Goal: Task Accomplishment & Management: Use online tool/utility

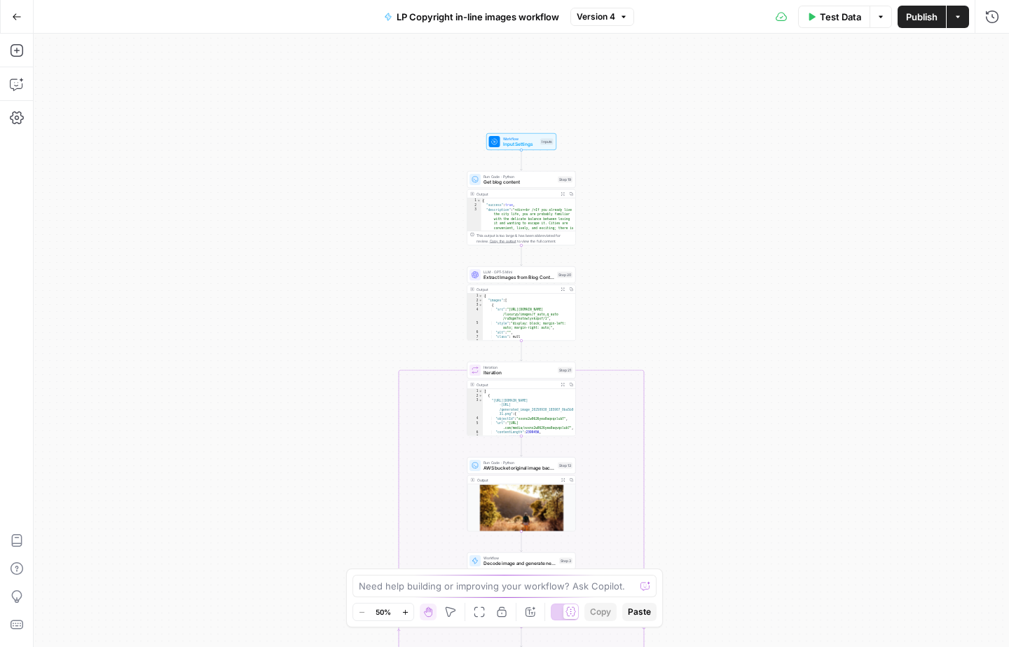
click at [560, 289] on icon "button" at bounding box center [562, 289] width 4 height 4
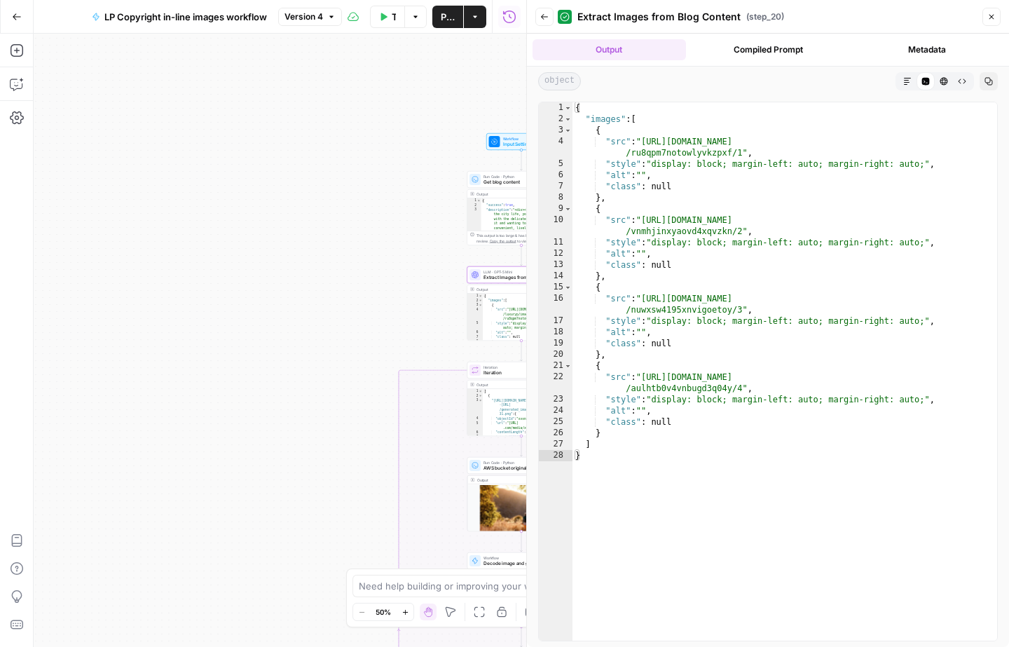
click at [997, 15] on button "Close" at bounding box center [991, 17] width 18 height 18
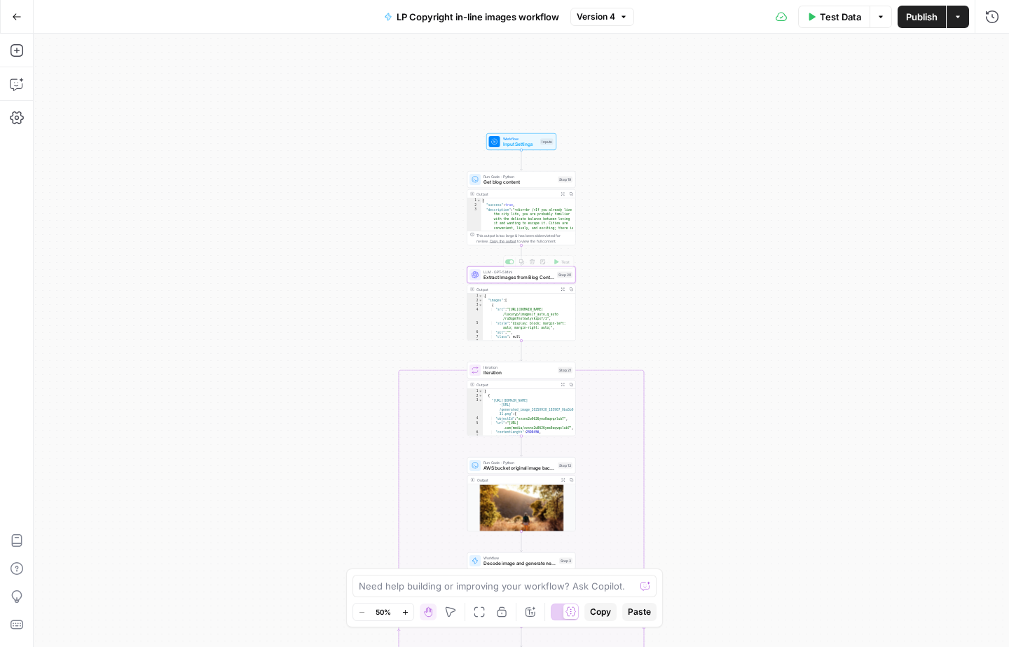
click at [515, 279] on span "Extract Images from Blog Content" at bounding box center [518, 277] width 71 height 7
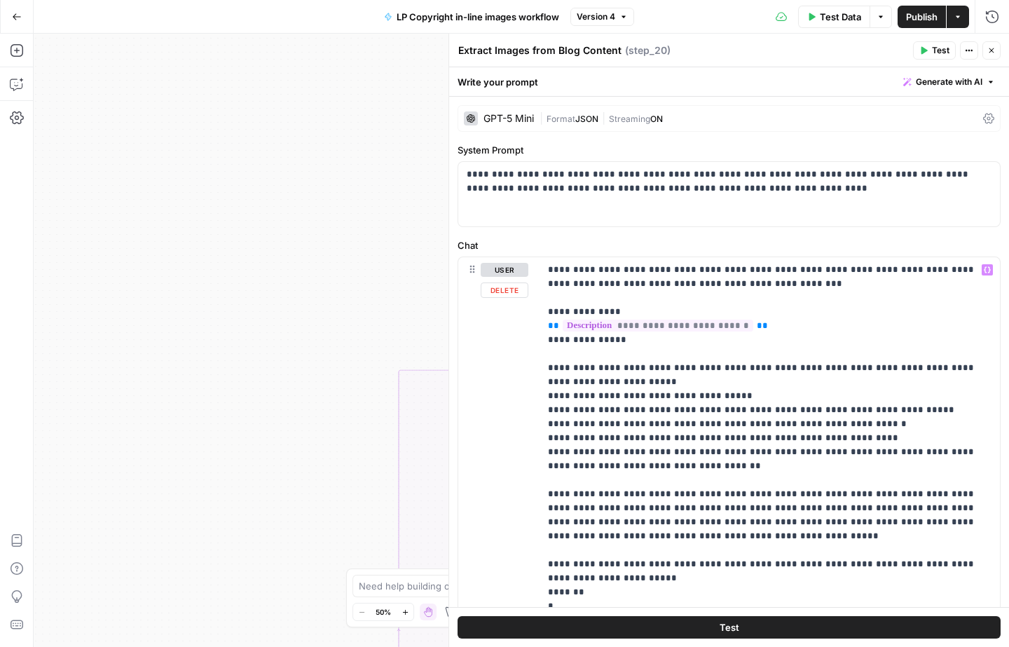
scroll to position [1, 0]
click at [989, 56] on button "Close" at bounding box center [991, 50] width 18 height 18
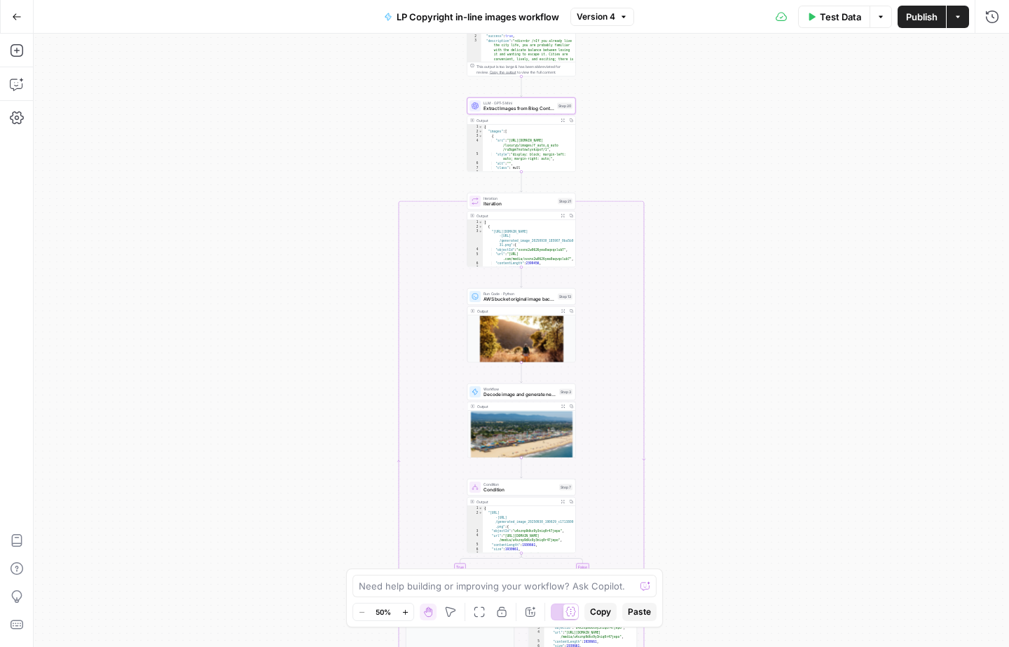
click at [561, 117] on button "Expand Output" at bounding box center [562, 120] width 8 height 8
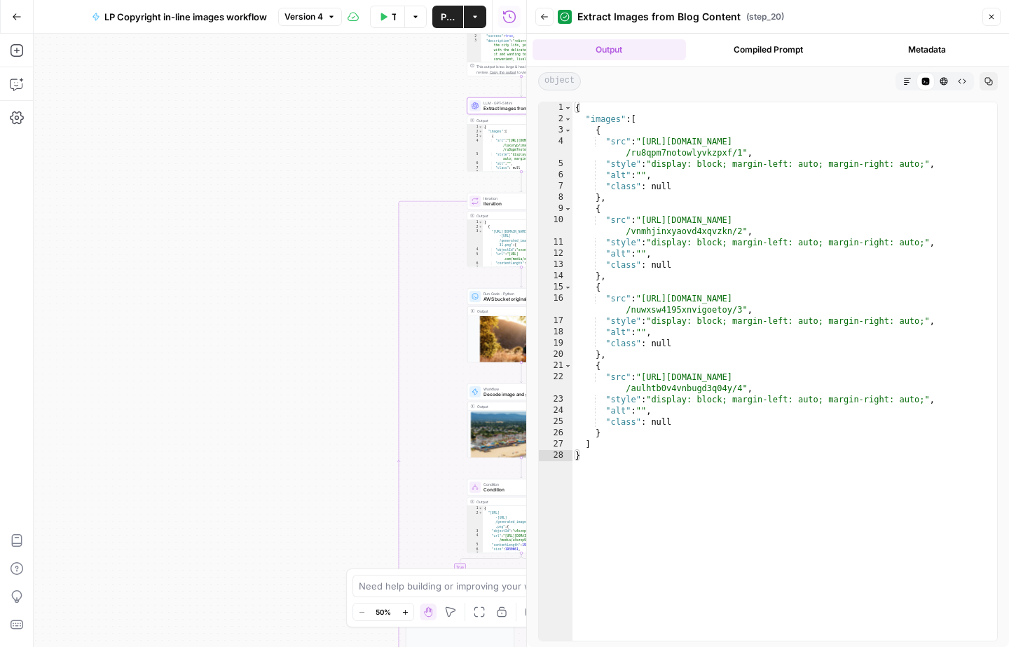
click at [988, 15] on icon "button" at bounding box center [991, 17] width 8 height 8
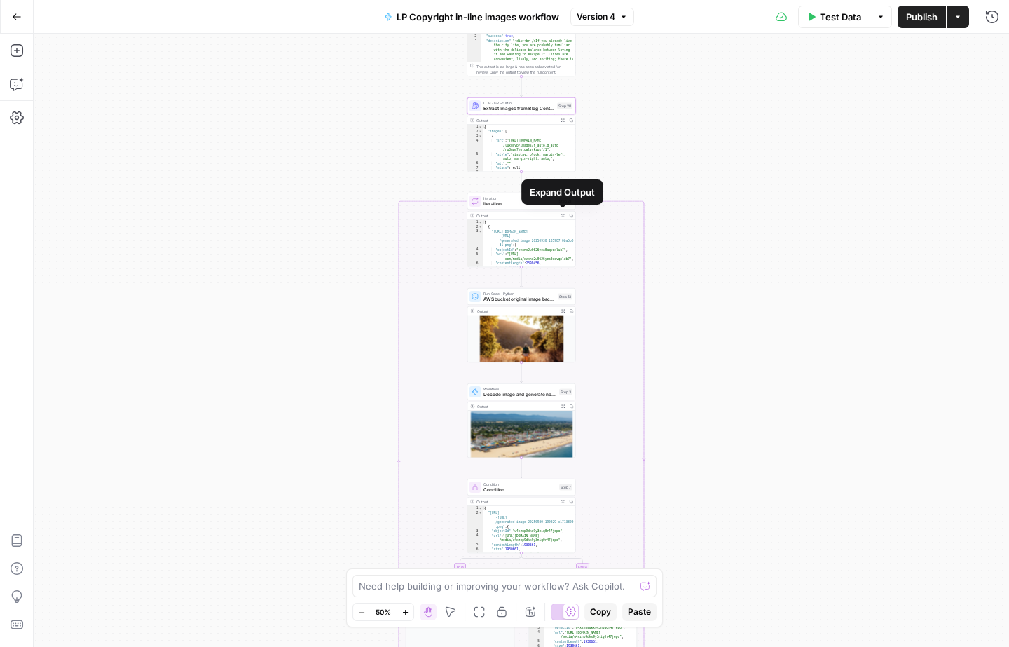
click at [562, 215] on icon "button" at bounding box center [563, 216] width 4 height 4
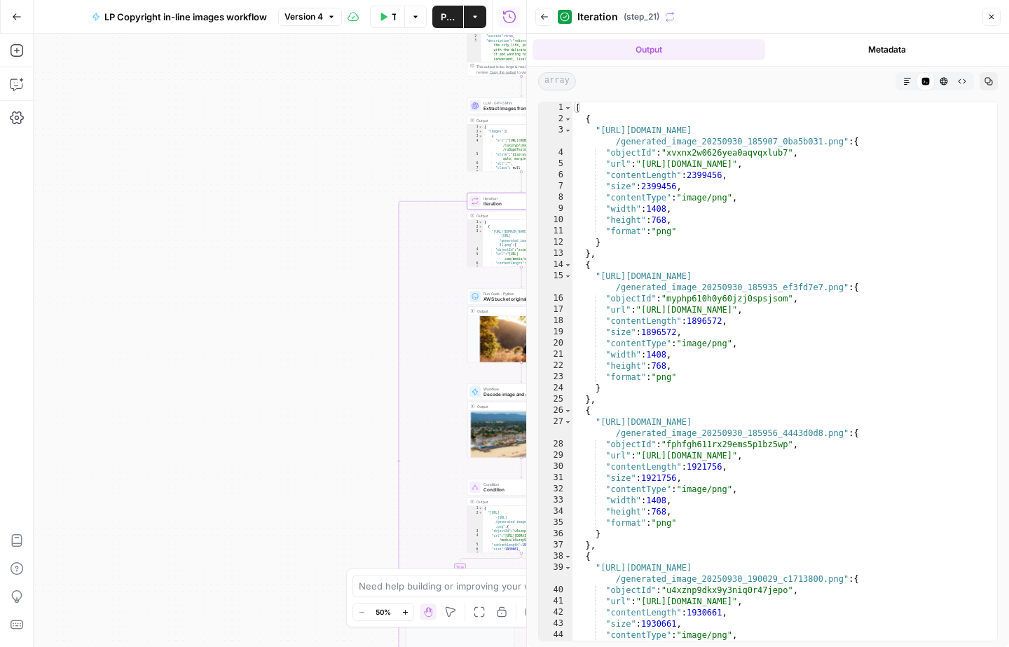
click at [987, 18] on icon "button" at bounding box center [991, 17] width 8 height 8
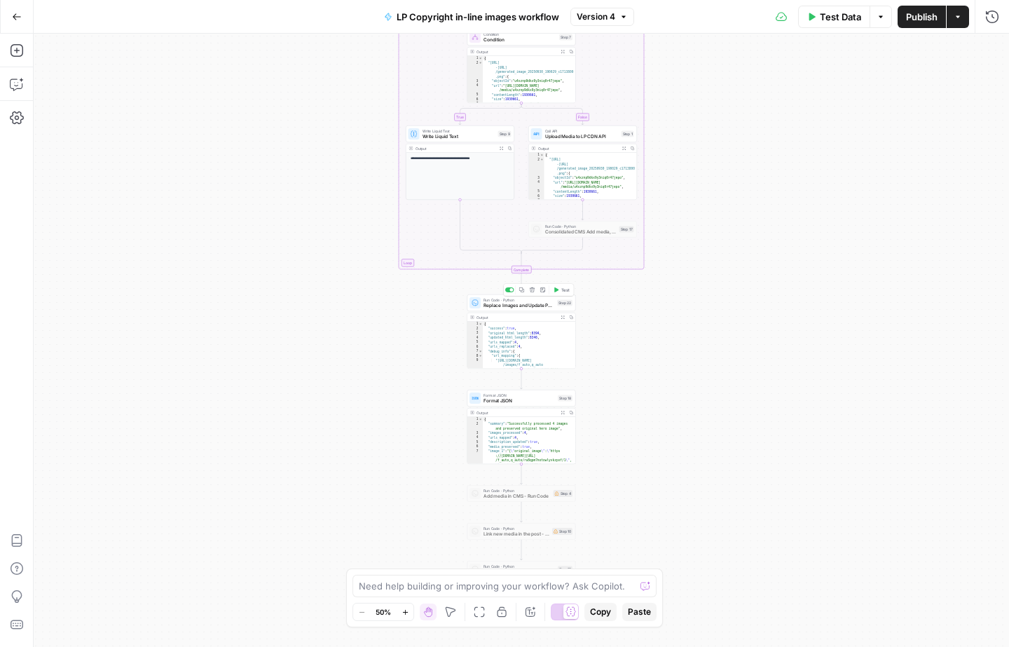
click at [520, 304] on span "Replace Images and Update Post" at bounding box center [518, 305] width 71 height 7
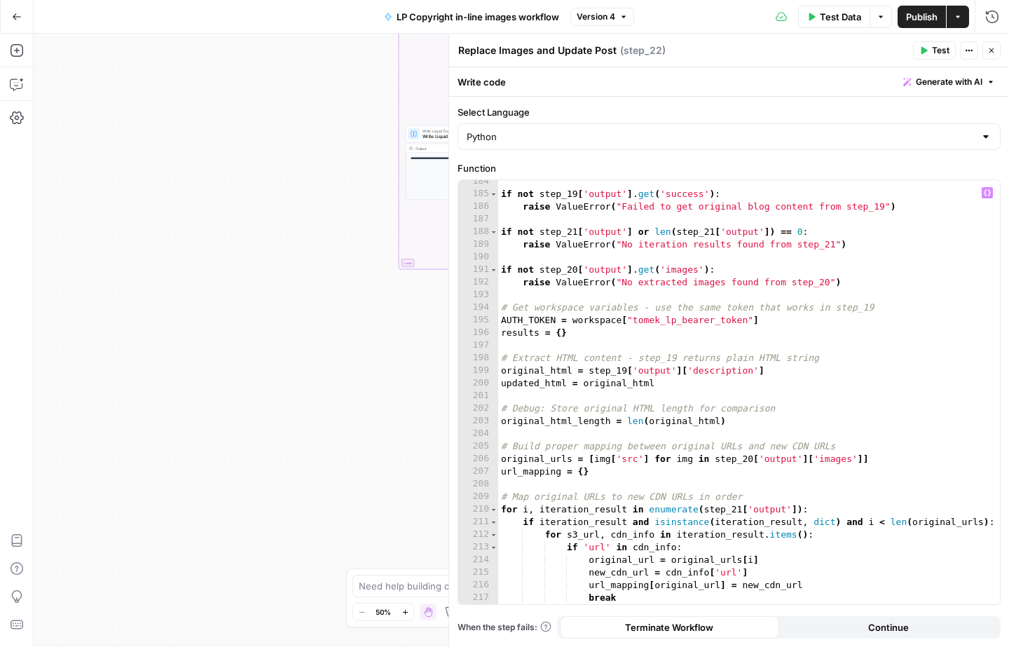
scroll to position [2401, 0]
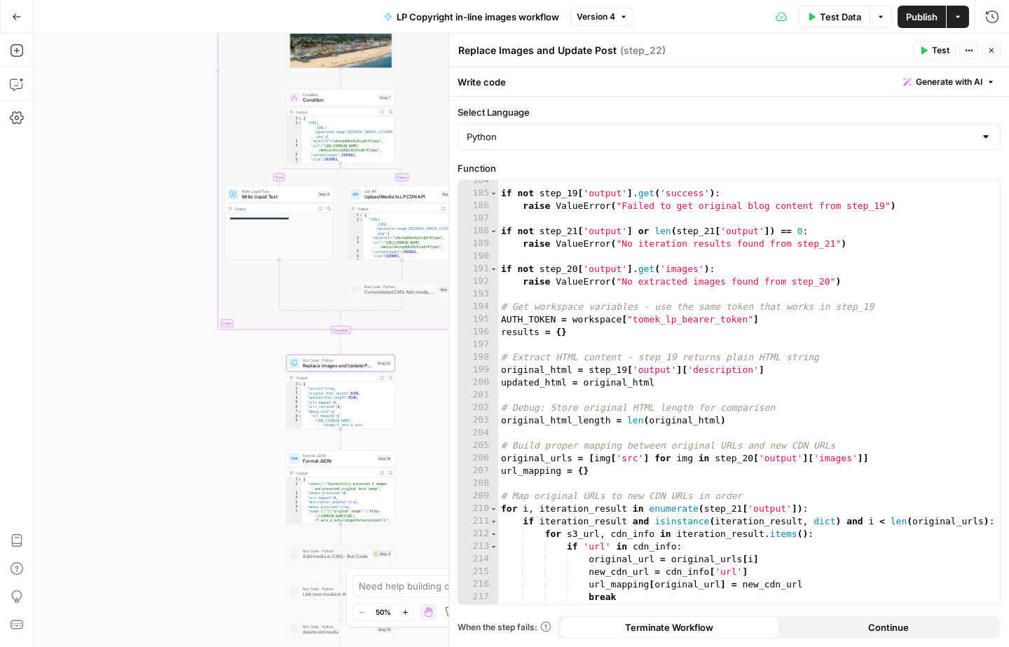
drag, startPoint x: 286, startPoint y: 303, endPoint x: 88, endPoint y: 370, distance: 209.3
click at [88, 370] on div "true false Workflow Input Settings Inputs Run Code · Python Get blog content St…" at bounding box center [521, 340] width 975 height 613
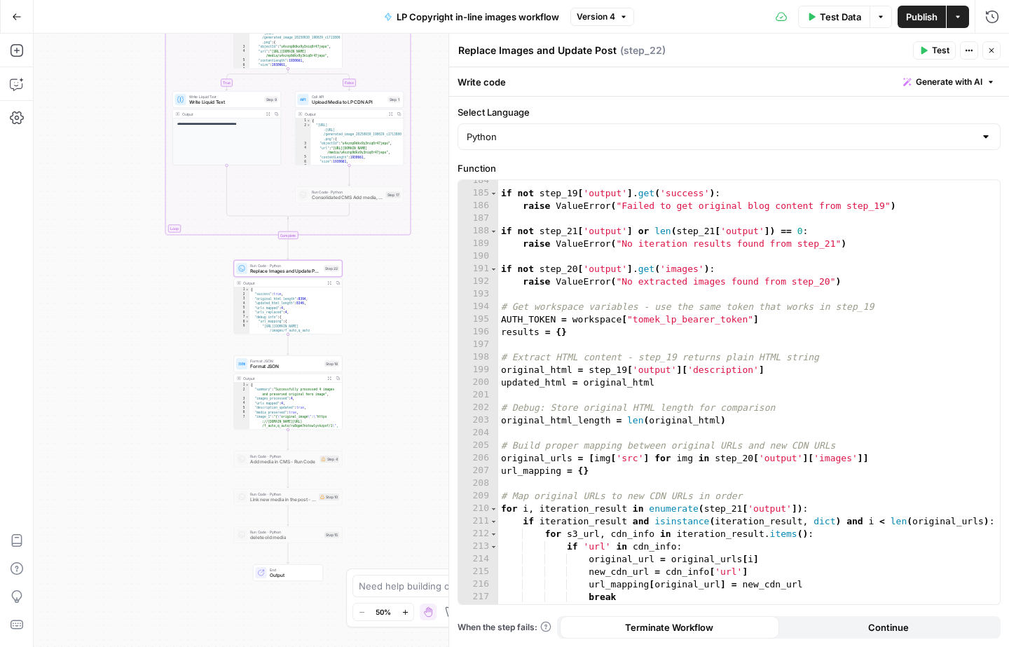
drag, startPoint x: 407, startPoint y: 417, endPoint x: 372, endPoint y: 315, distance: 107.4
click at [372, 315] on div "true false Workflow Input Settings Inputs Run Code · Python Get blog content St…" at bounding box center [521, 340] width 975 height 613
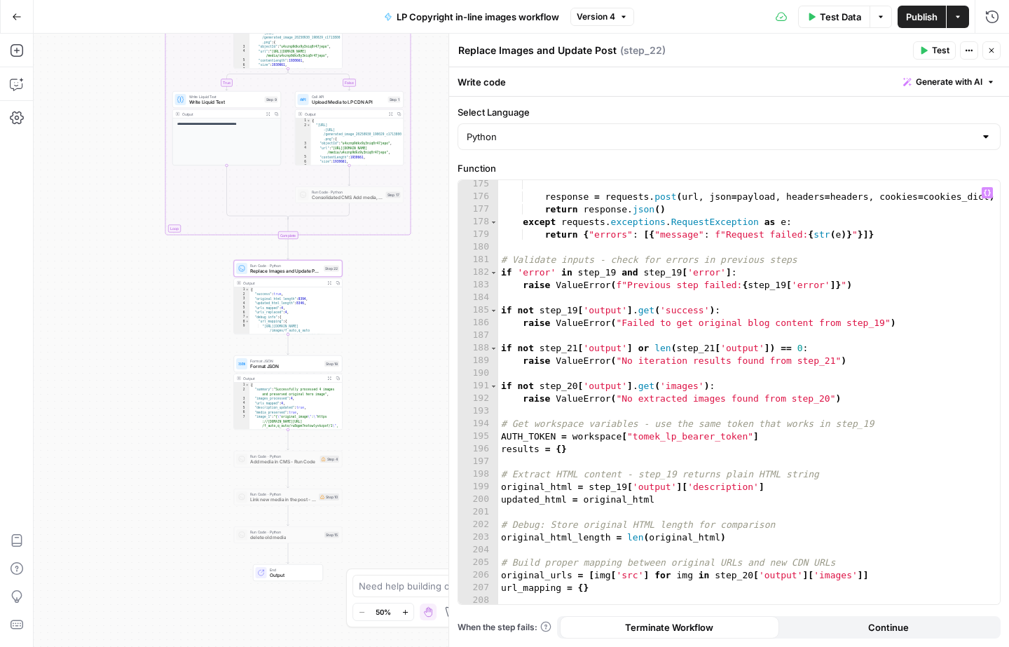
scroll to position [2284, 0]
click at [996, 54] on button "Close" at bounding box center [991, 50] width 18 height 18
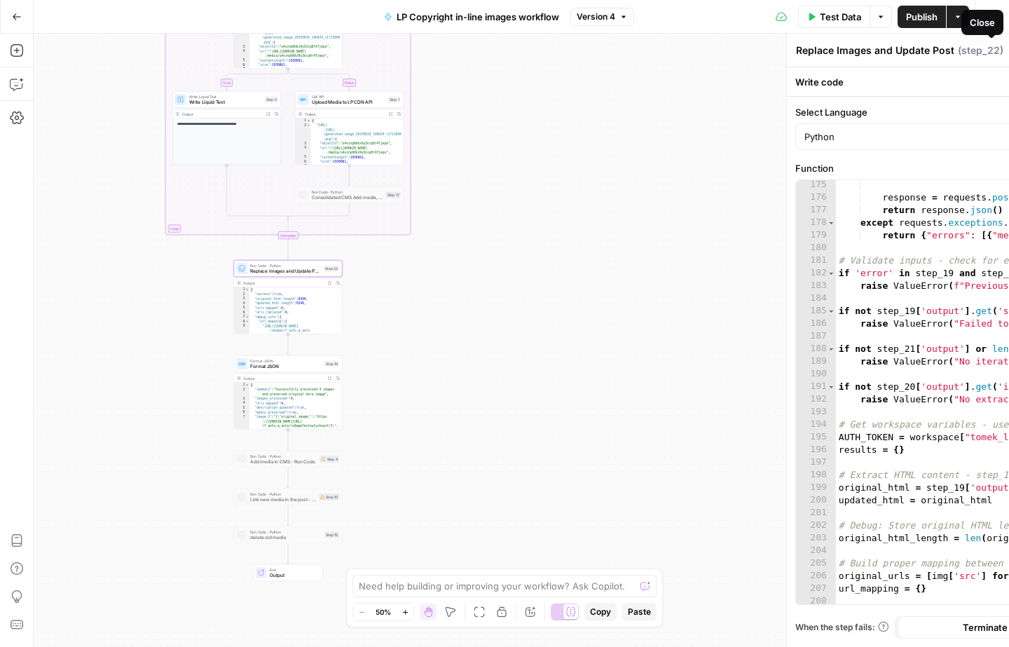
scroll to position [0, 0]
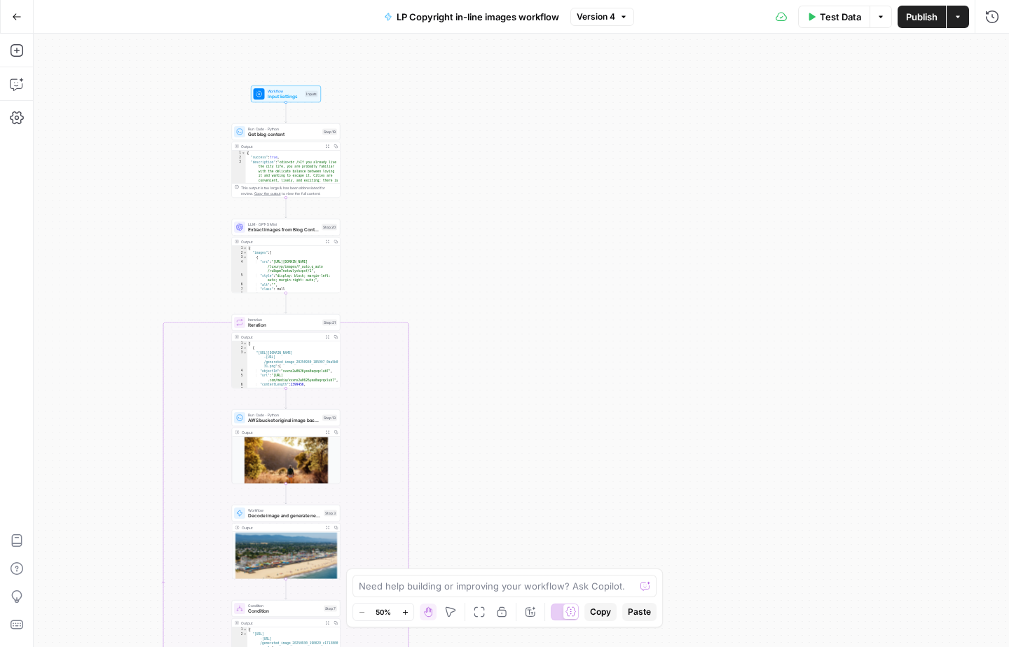
click at [909, 17] on span "Publish" at bounding box center [922, 17] width 32 height 14
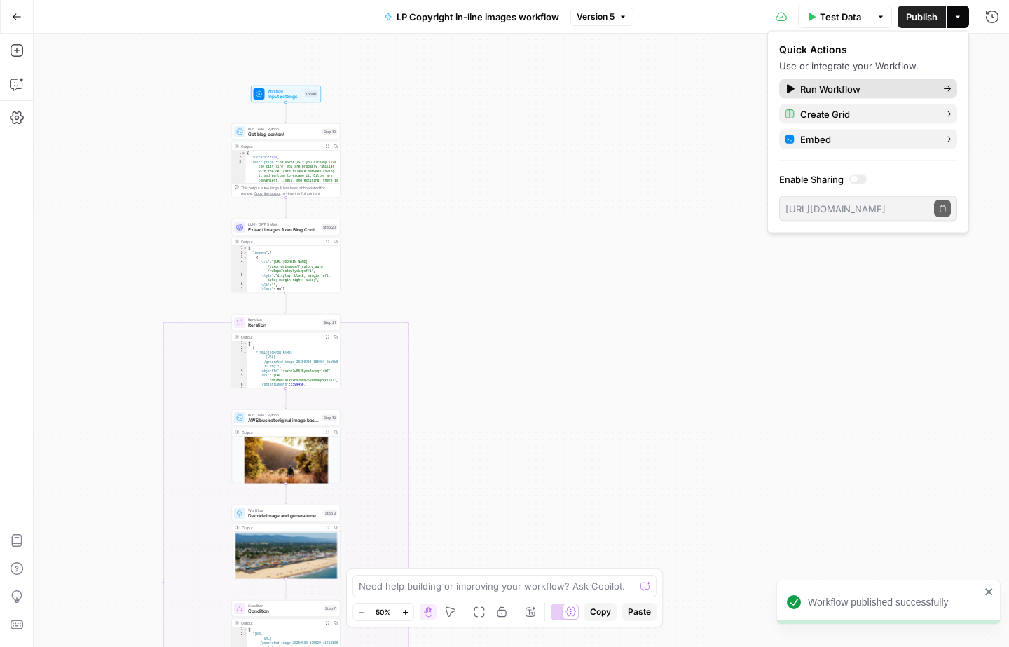
click at [892, 93] on span "Run Workflow" at bounding box center [866, 89] width 132 height 14
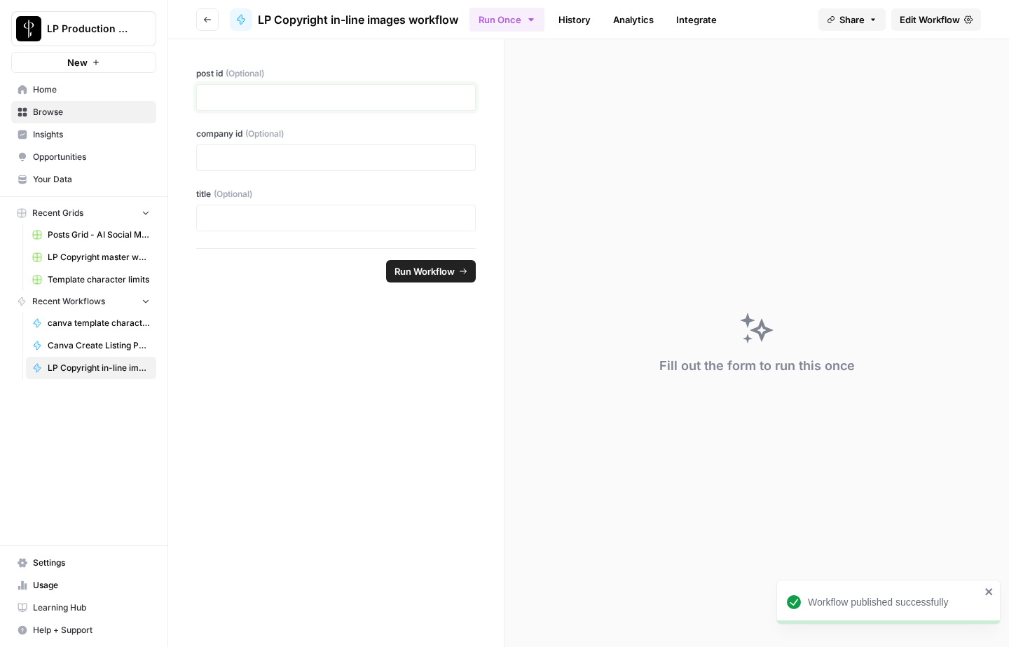
click at [294, 97] on p at bounding box center [335, 97] width 261 height 14
click at [268, 147] on div at bounding box center [335, 157] width 279 height 27
click at [268, 157] on p at bounding box center [335, 158] width 261 height 14
paste div
click at [289, 98] on p at bounding box center [335, 97] width 261 height 14
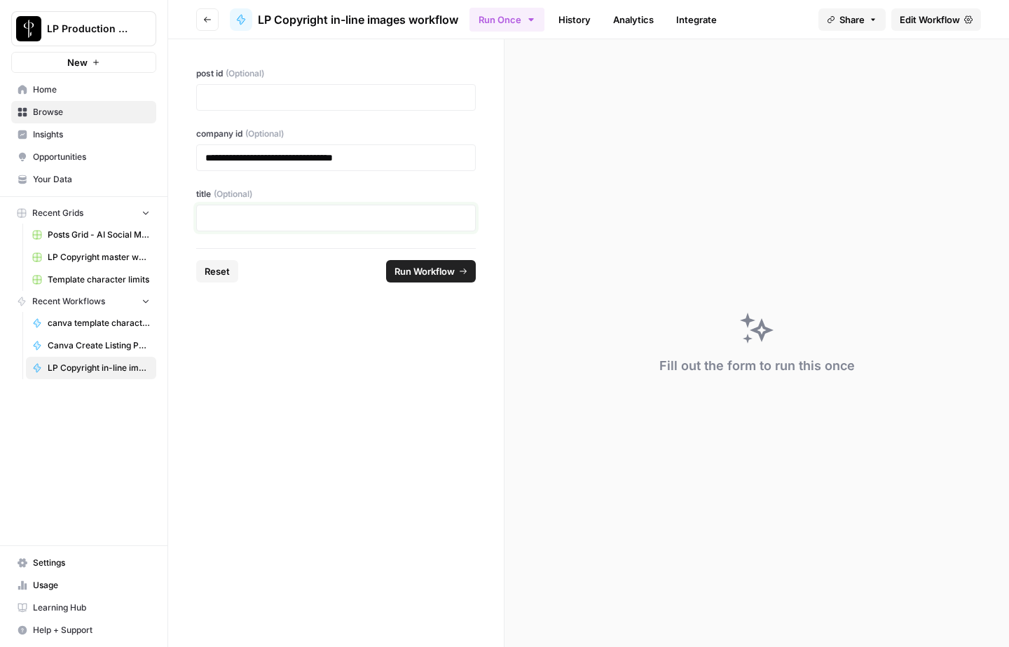
click at [324, 214] on p at bounding box center [335, 218] width 261 height 14
click at [326, 95] on p at bounding box center [335, 97] width 261 height 14
click at [308, 223] on p at bounding box center [335, 218] width 261 height 14
click at [429, 266] on span "Run Workflow" at bounding box center [424, 271] width 60 height 14
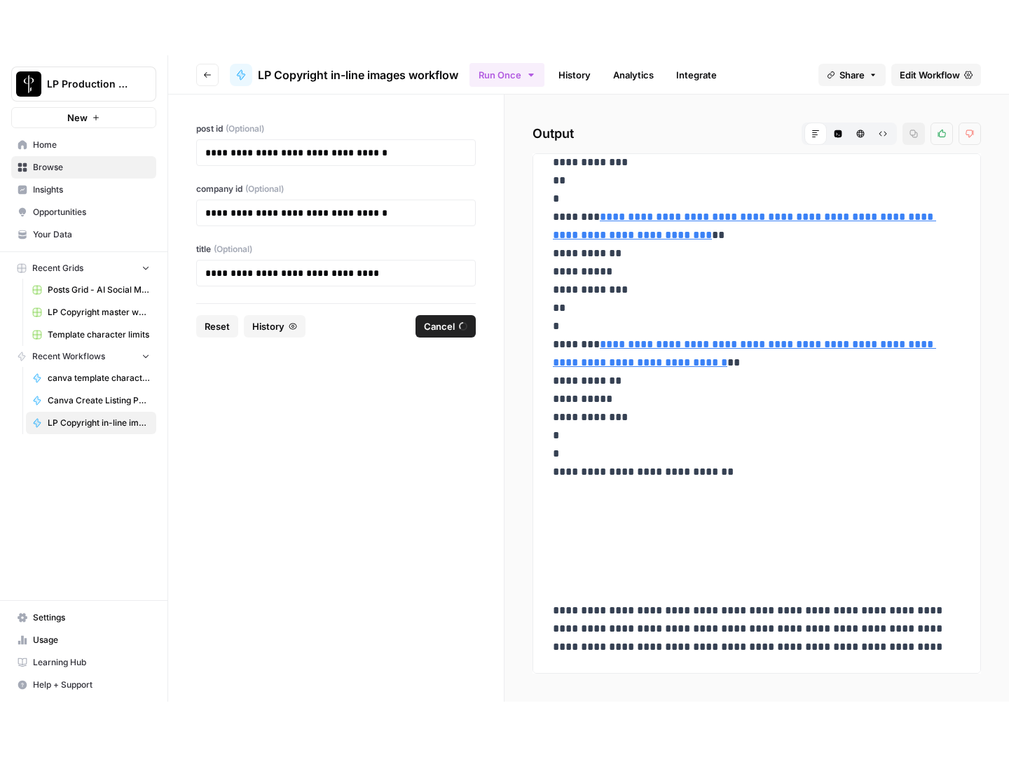
scroll to position [528, 0]
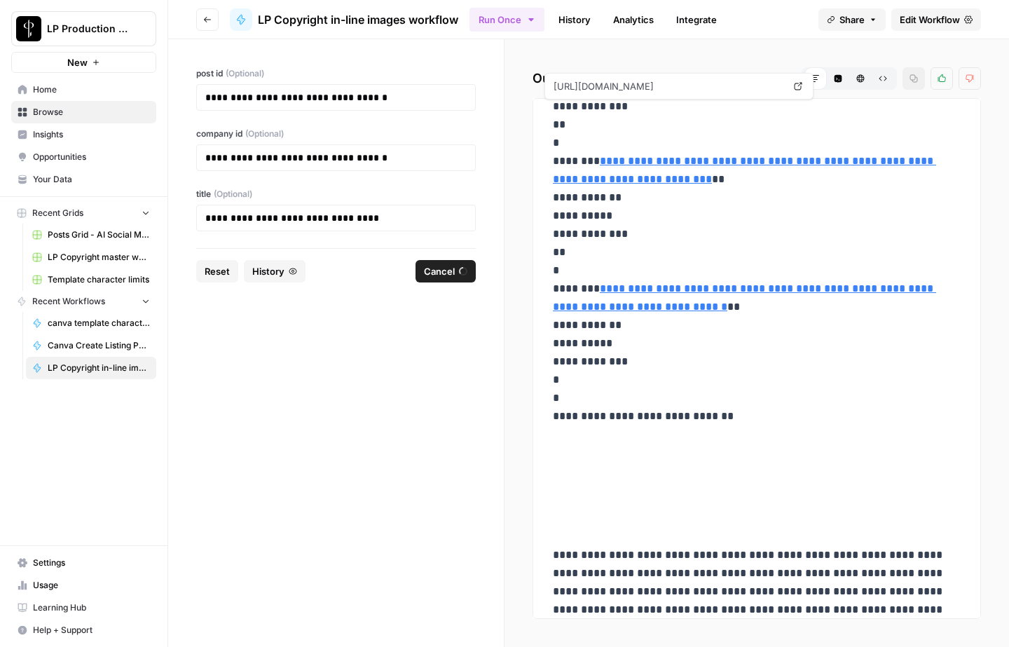
click at [583, 28] on link "History" at bounding box center [574, 19] width 49 height 22
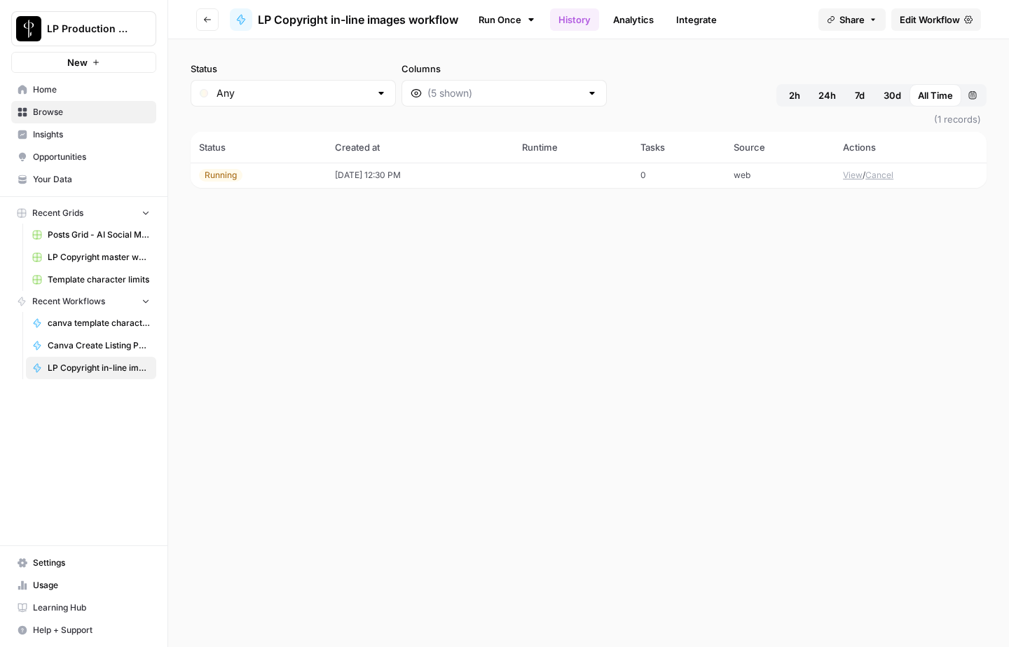
click at [568, 184] on td at bounding box center [572, 175] width 118 height 25
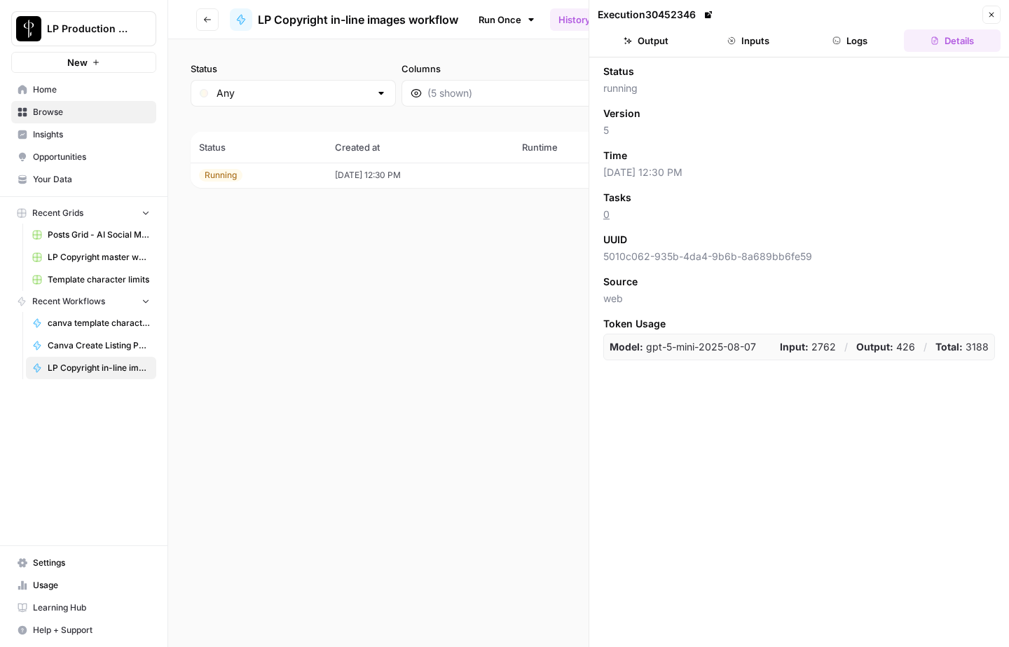
click at [844, 39] on button "Logs" at bounding box center [850, 40] width 97 height 22
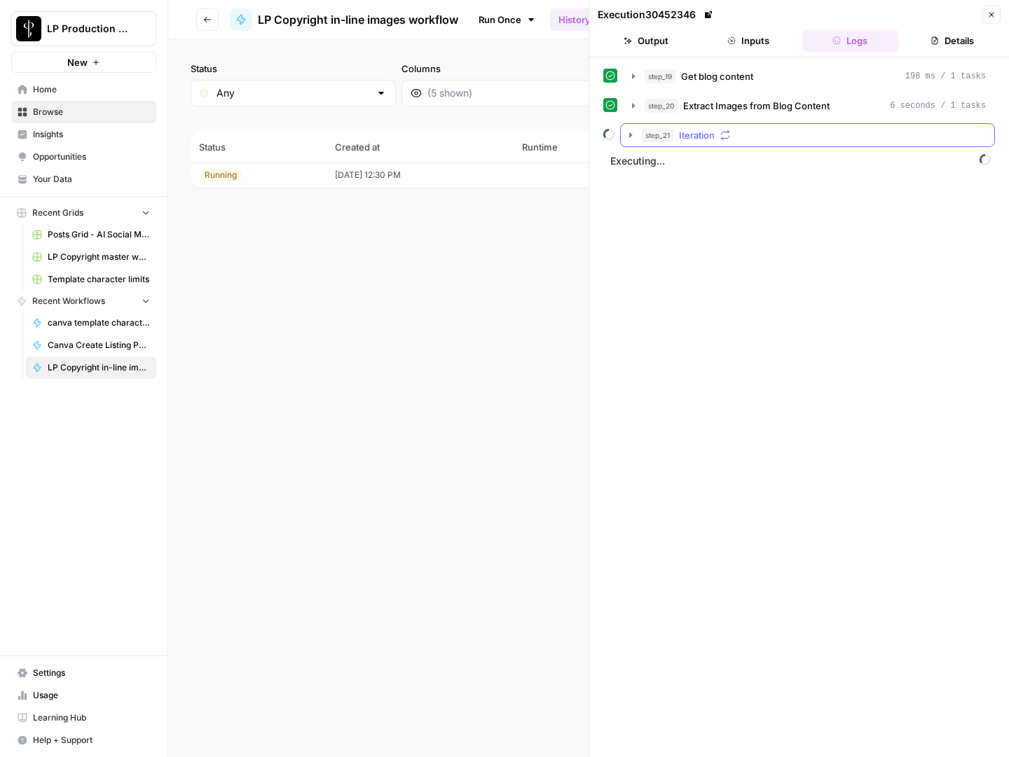
click at [632, 139] on icon "button" at bounding box center [630, 135] width 11 height 11
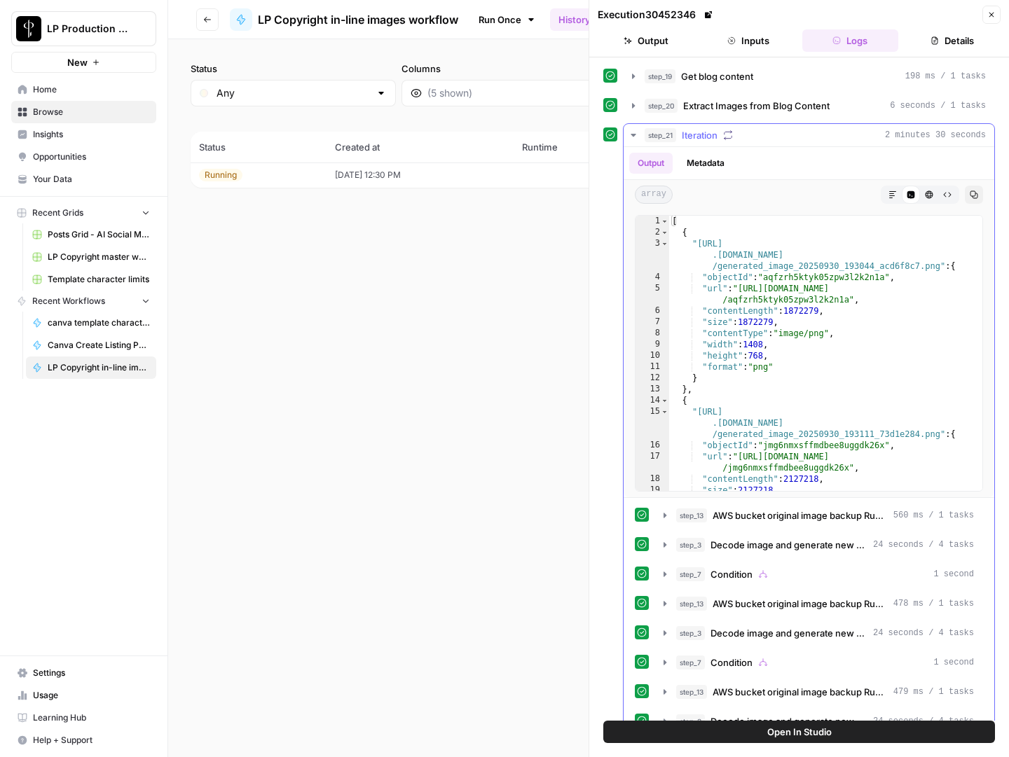
click at [632, 134] on icon "button" at bounding box center [632, 135] width 5 height 3
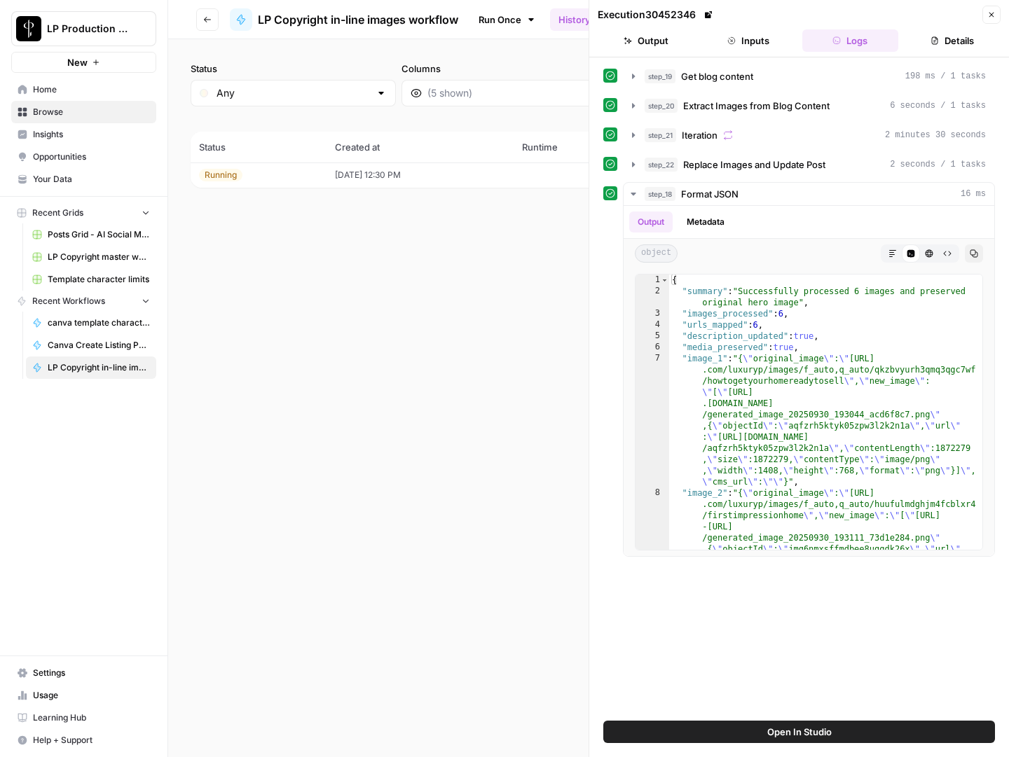
click at [939, 43] on button "Details" at bounding box center [952, 40] width 97 height 22
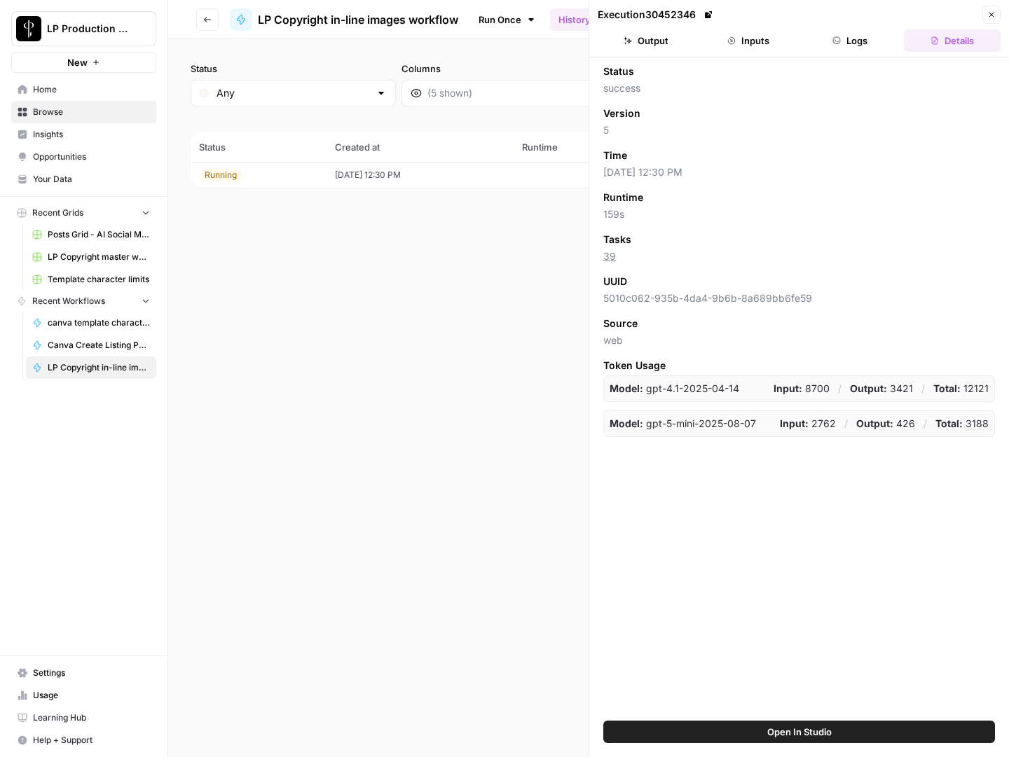
click at [848, 40] on button "Logs" at bounding box center [850, 40] width 97 height 22
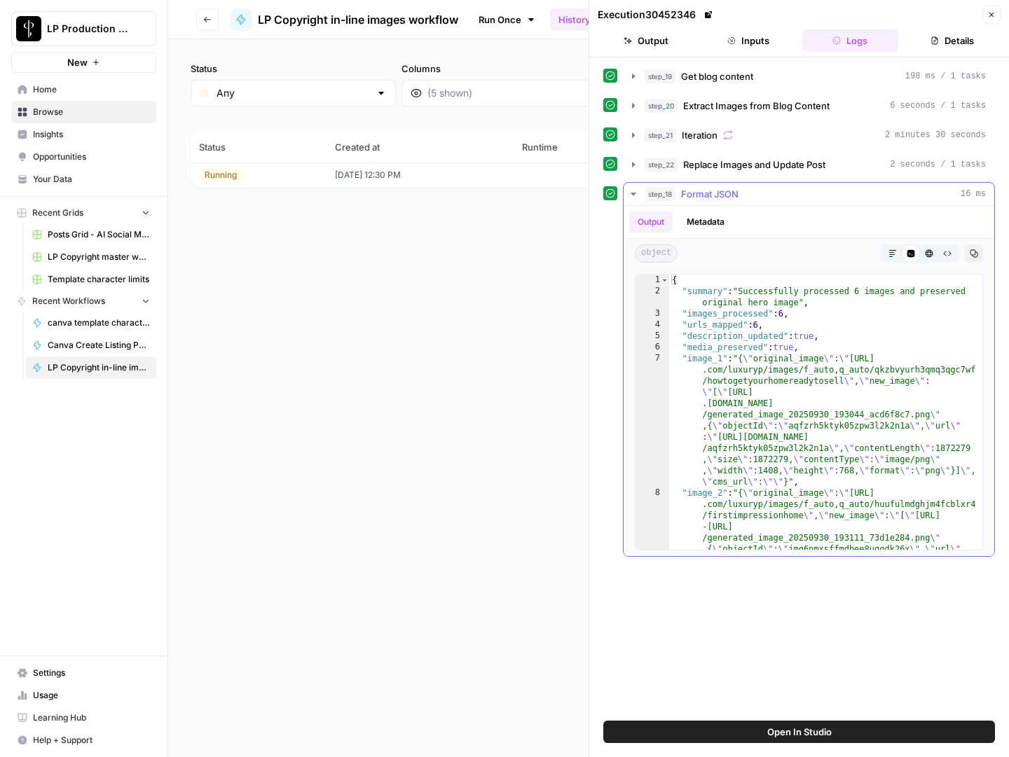
click at [631, 198] on icon "button" at bounding box center [633, 193] width 11 height 11
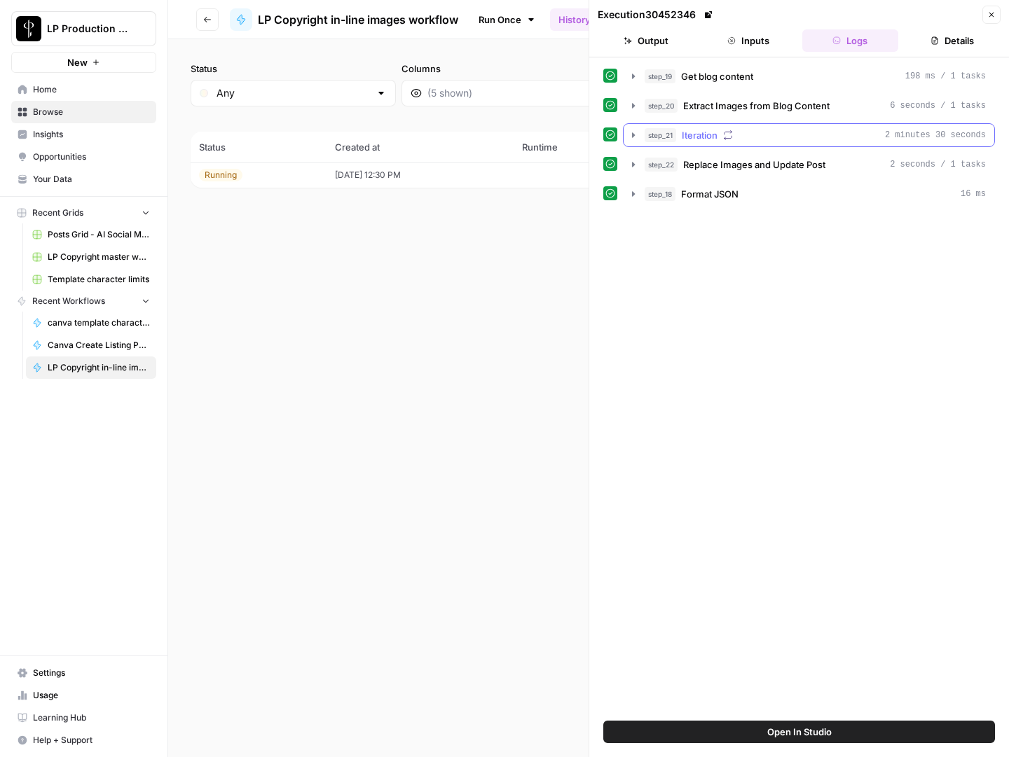
click at [635, 134] on icon "button" at bounding box center [633, 135] width 11 height 11
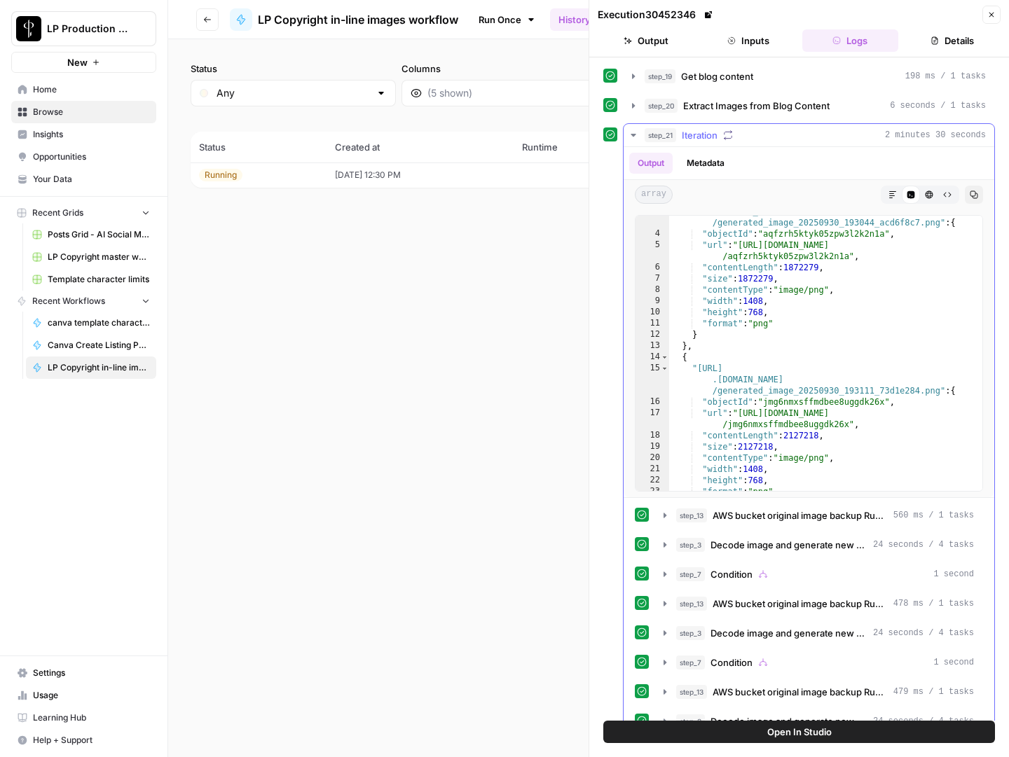
scroll to position [45, 0]
click at [633, 130] on icon "button" at bounding box center [633, 135] width 11 height 11
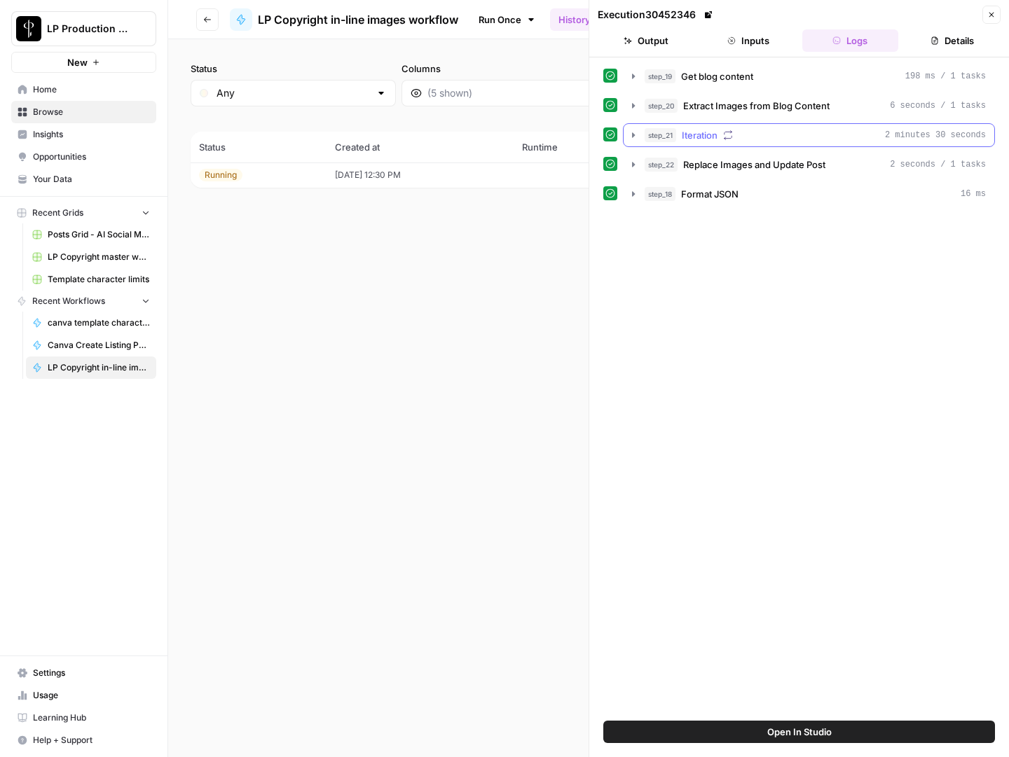
click at [633, 130] on icon "button" at bounding box center [633, 135] width 11 height 11
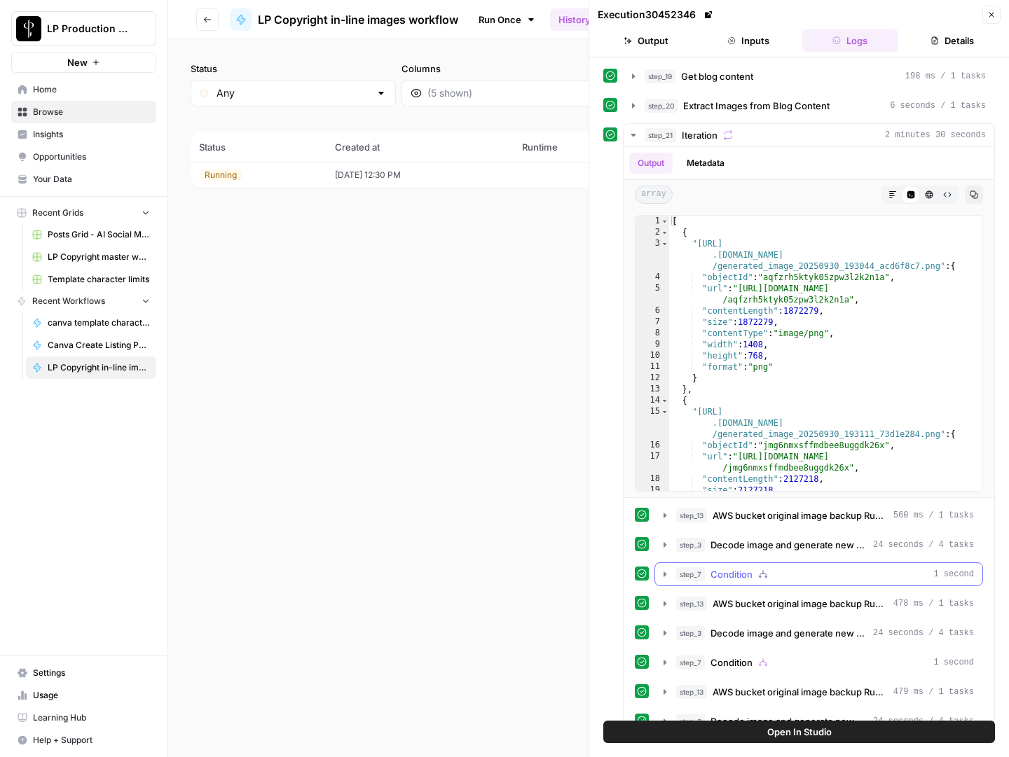
click at [662, 527] on icon "button" at bounding box center [664, 574] width 11 height 11
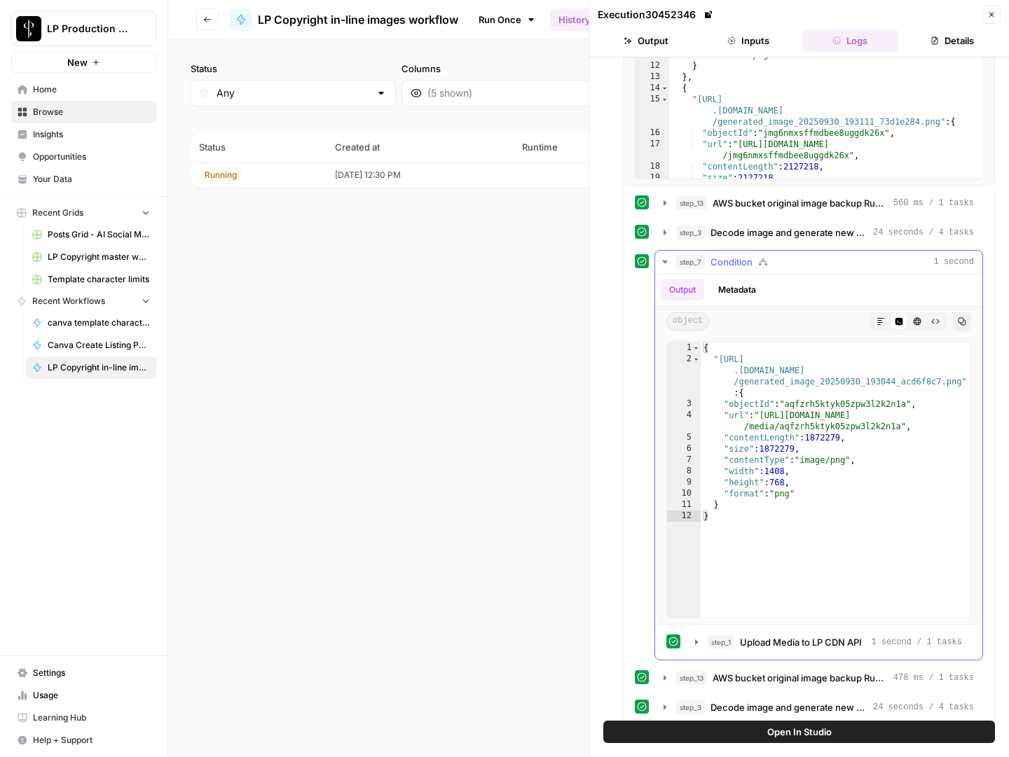
scroll to position [315, 0]
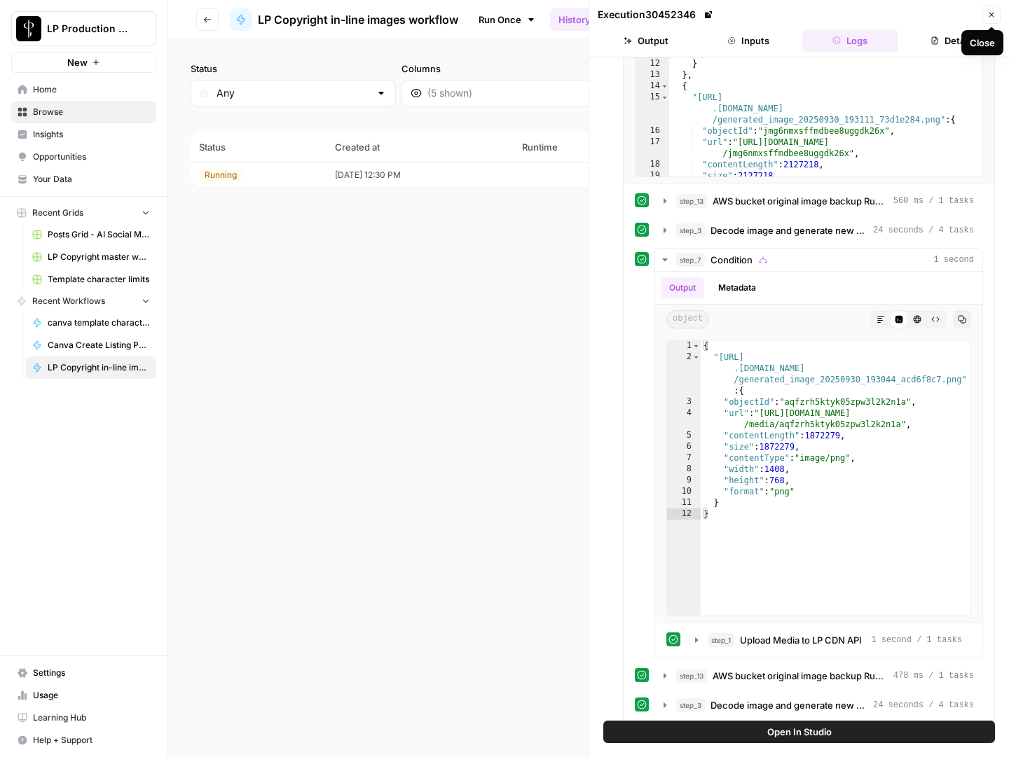
click at [997, 12] on button "Close" at bounding box center [991, 15] width 18 height 18
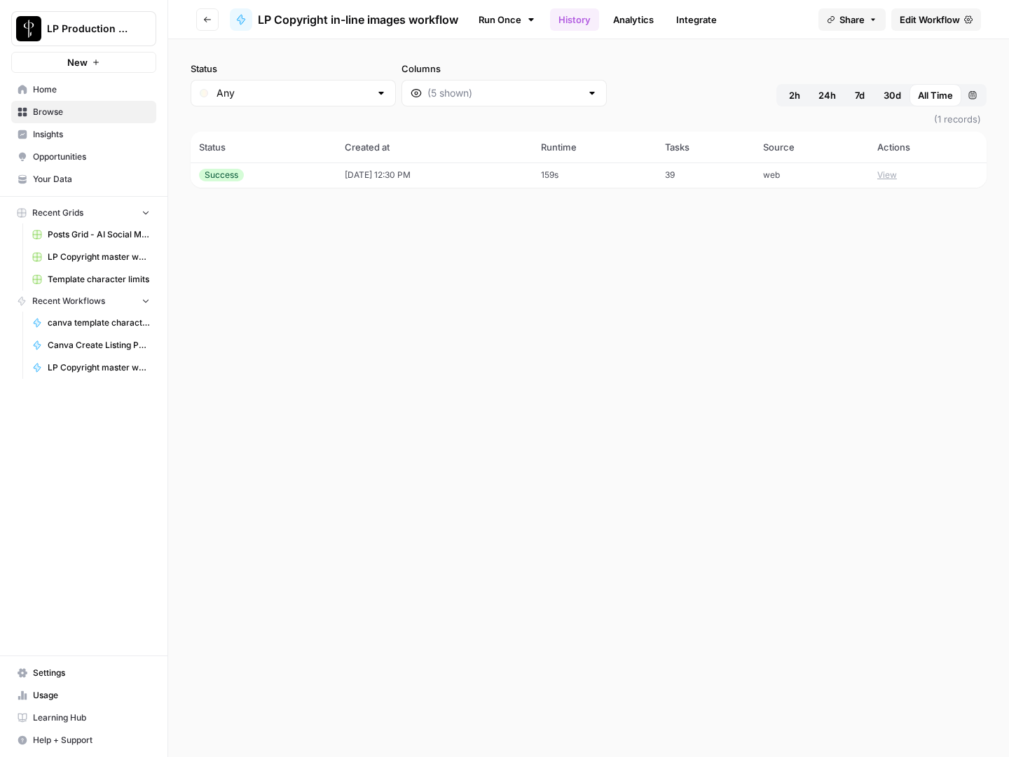
click at [934, 13] on span "Edit Workflow" at bounding box center [929, 20] width 60 height 14
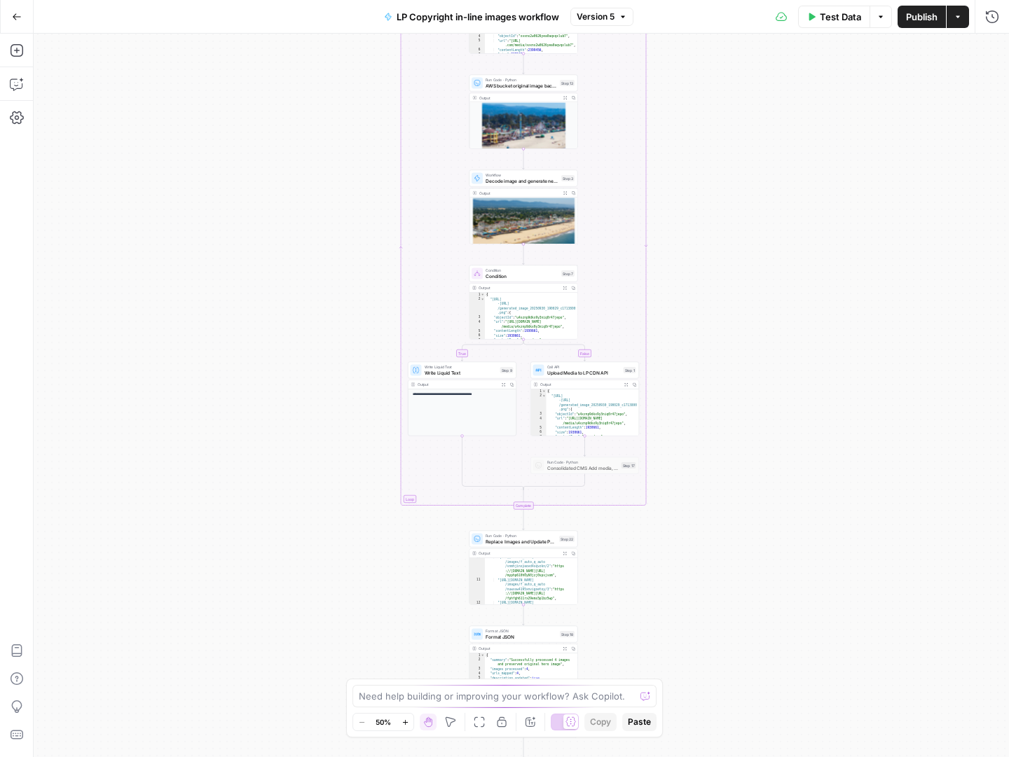
scroll to position [141, 0]
click at [525, 538] on span "Replace Images and Update Post" at bounding box center [520, 541] width 71 height 7
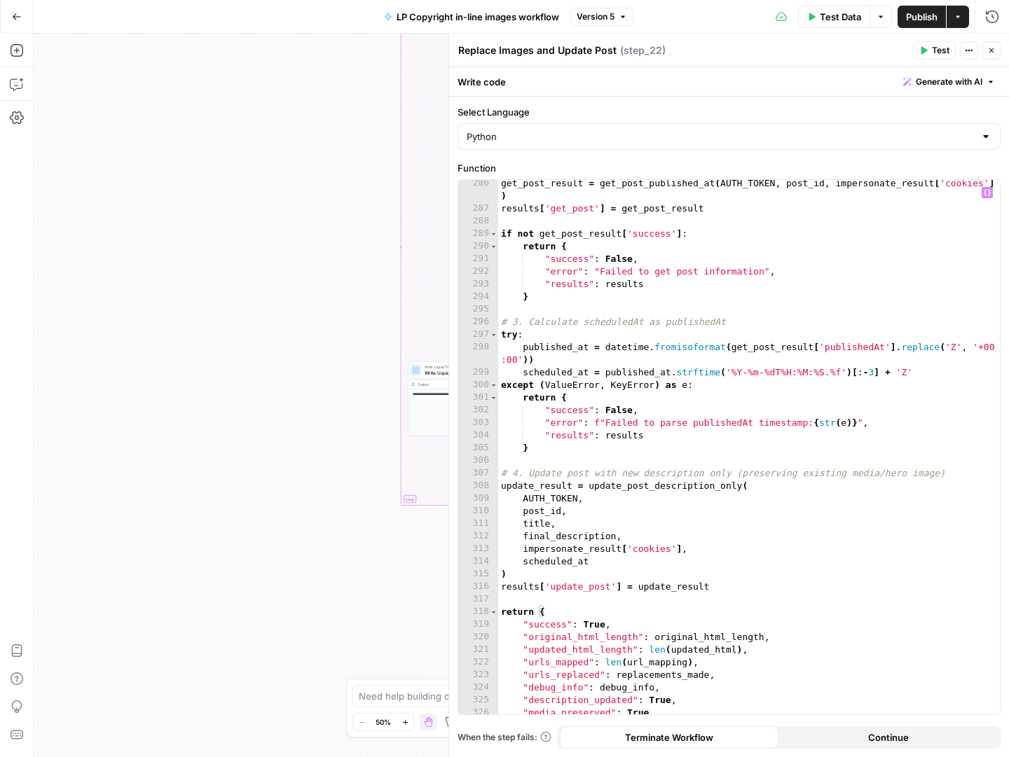
scroll to position [3689, 0]
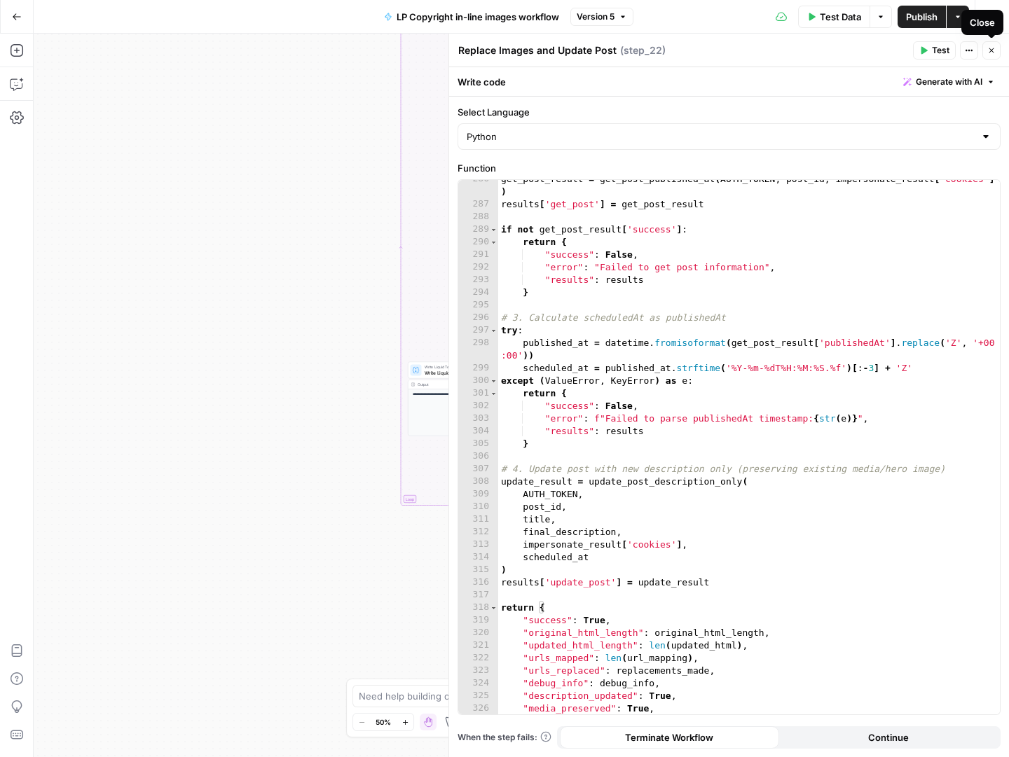
click at [993, 55] on button "Close" at bounding box center [991, 50] width 18 height 18
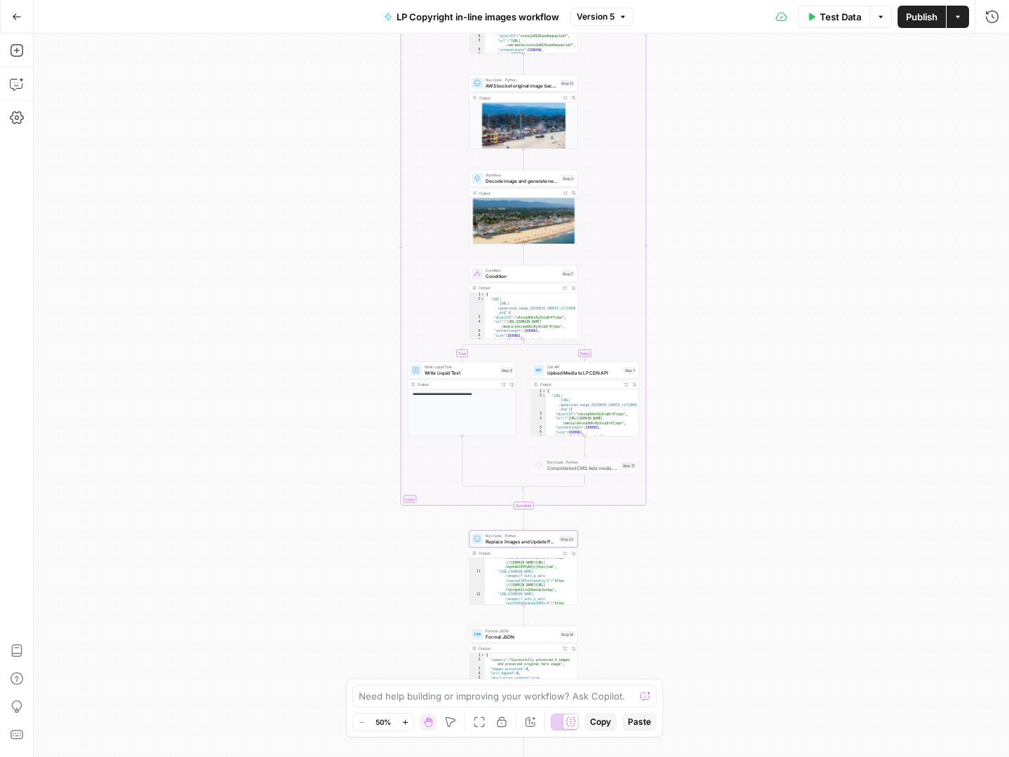
click at [6, 5] on button "Go Back" at bounding box center [16, 16] width 25 height 25
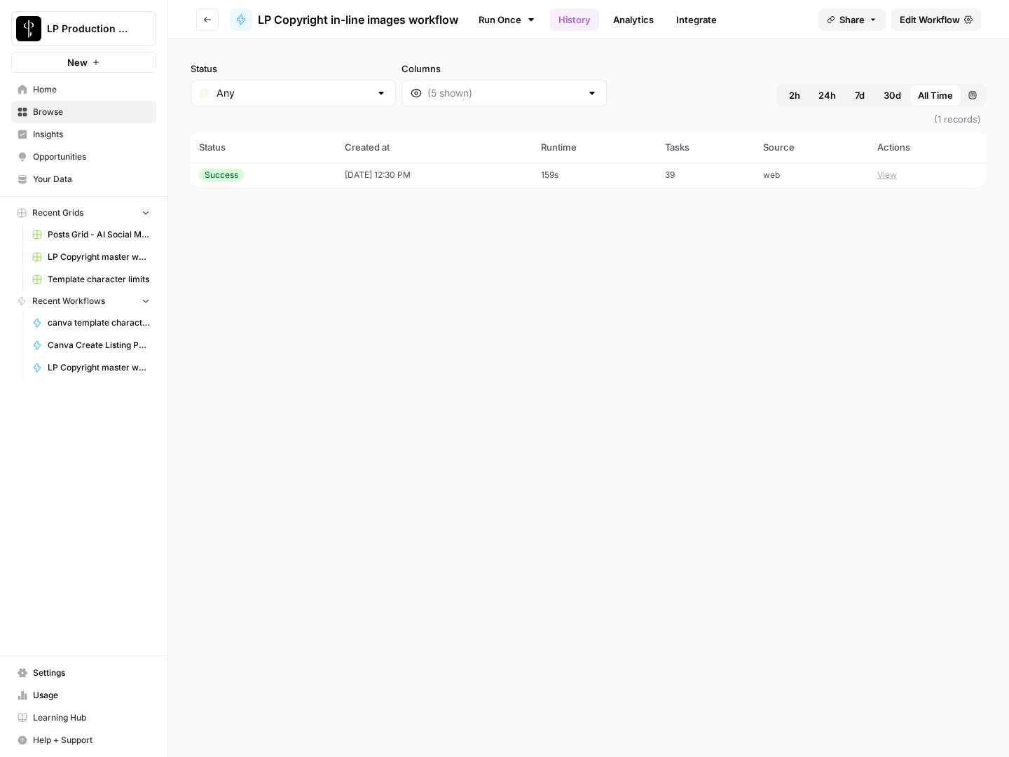
click at [391, 181] on td "[DATE] 12:30 PM" at bounding box center [433, 175] width 195 height 25
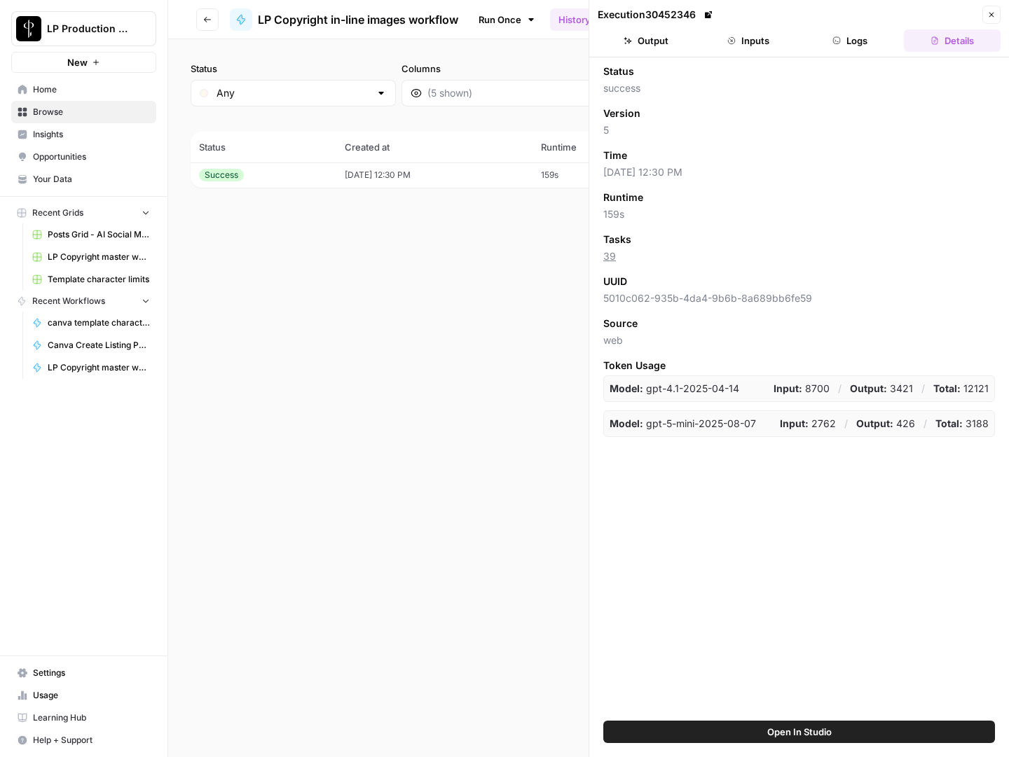
click at [854, 48] on button "Logs" at bounding box center [850, 40] width 97 height 22
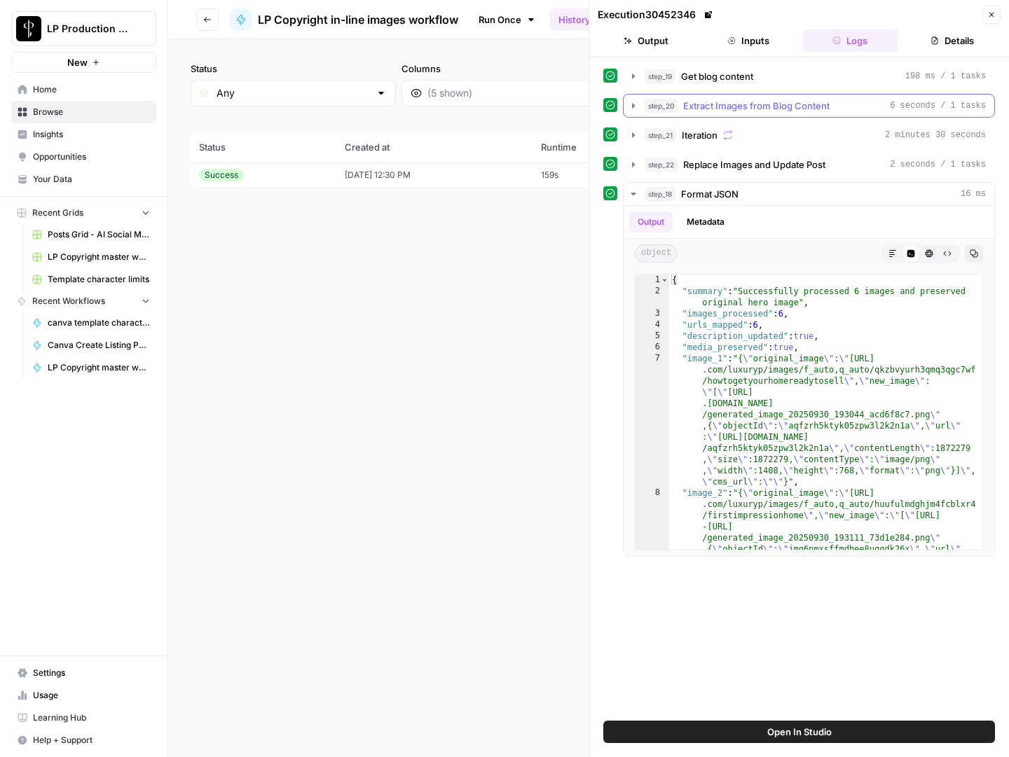
click at [753, 113] on button "step_20 Extract Images from Blog Content 6 seconds / 1 tasks" at bounding box center [808, 106] width 371 height 22
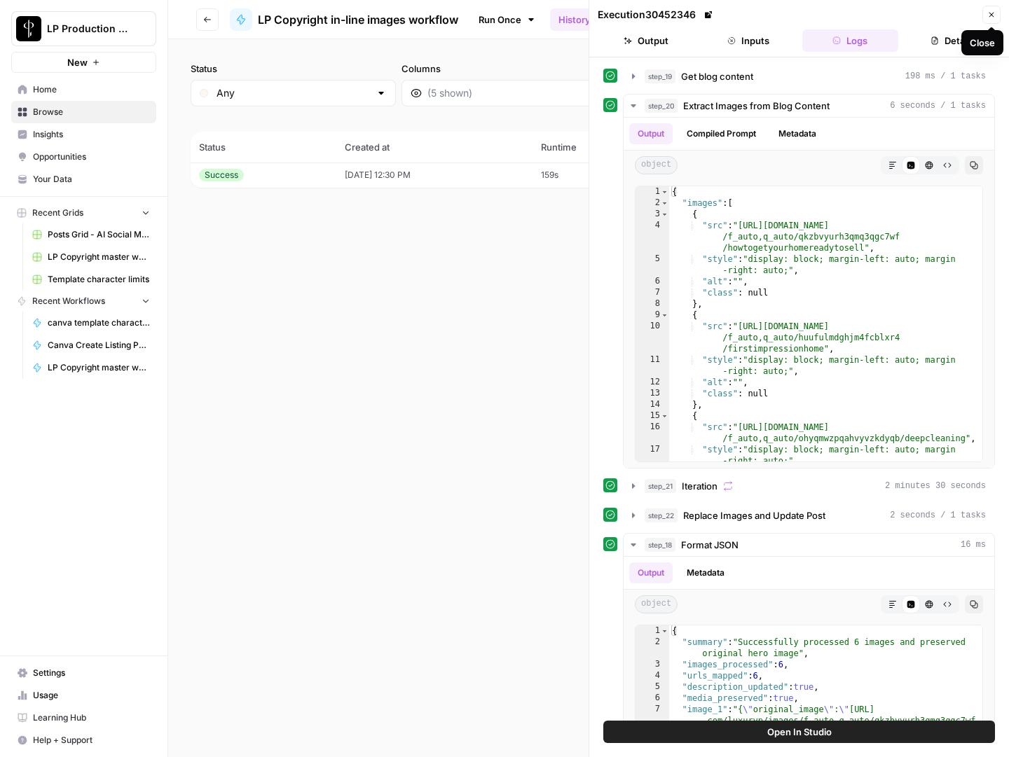
click at [991, 12] on icon "button" at bounding box center [991, 15] width 8 height 8
